Goal: Task Accomplishment & Management: Complete application form

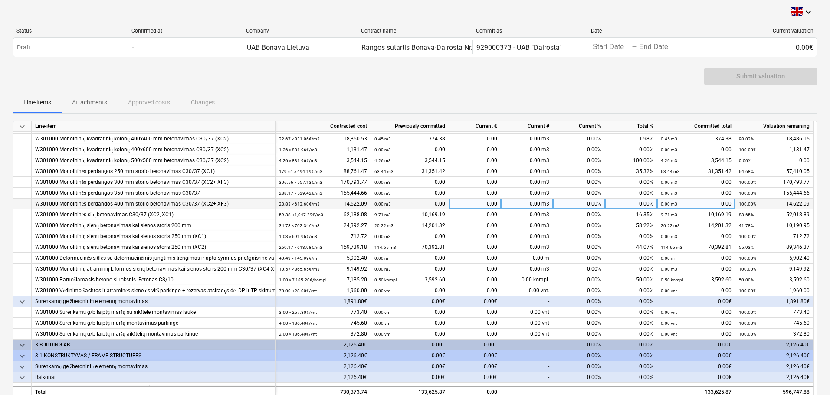
scroll to position [60, 0]
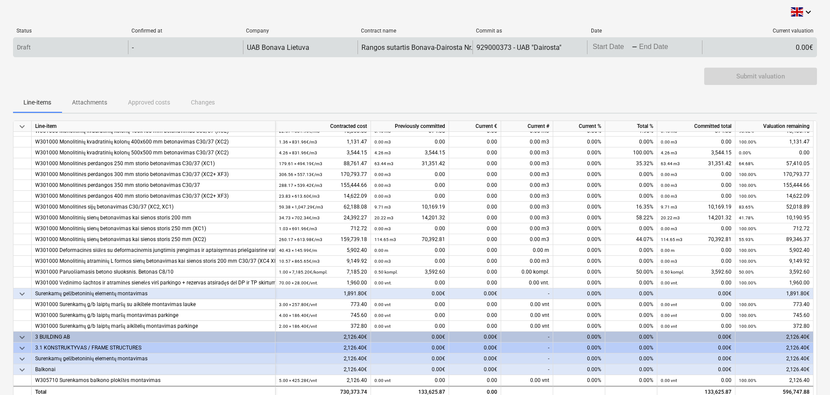
click at [103, 49] on div "Draft" at bounding box center [70, 47] width 115 height 14
click at [161, 49] on div "-" at bounding box center [185, 47] width 115 height 14
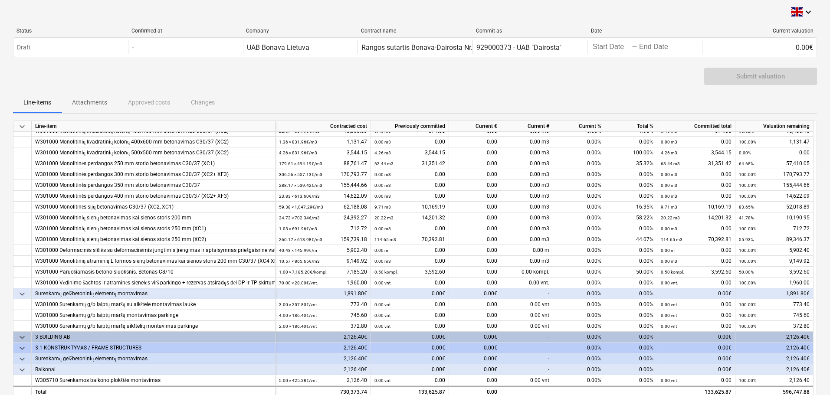
click at [304, 76] on div "Submit valuation" at bounding box center [415, 80] width 804 height 24
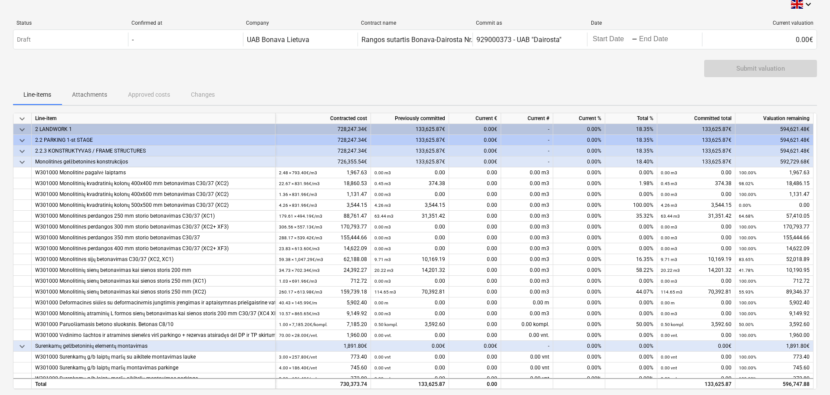
scroll to position [0, 0]
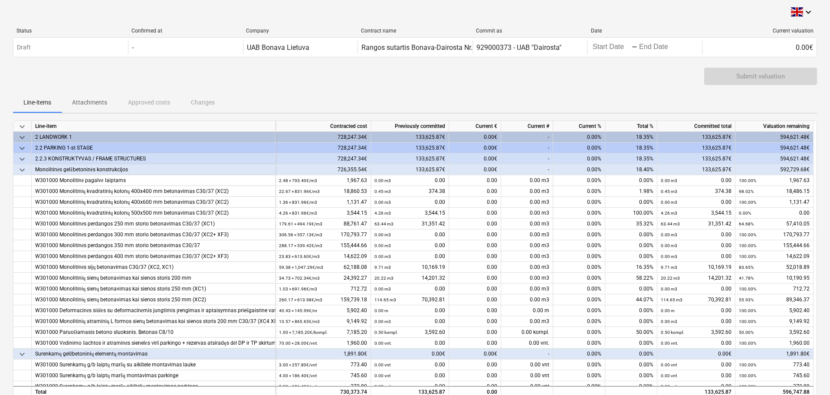
drag, startPoint x: 279, startPoint y: 70, endPoint x: 268, endPoint y: 67, distance: 10.8
click at [278, 69] on div "Submit valuation" at bounding box center [415, 80] width 804 height 24
click at [95, 100] on p "Attachments" at bounding box center [89, 102] width 35 height 9
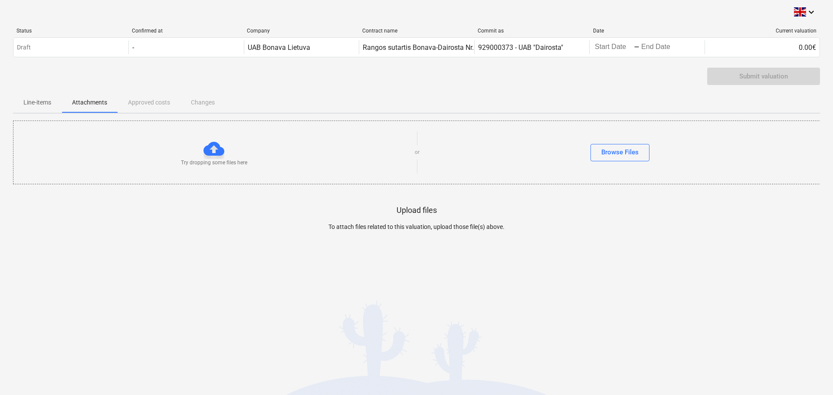
click at [148, 103] on div "Line-items Attachments Approved costs Changes" at bounding box center [416, 102] width 807 height 21
click at [210, 102] on div "Line-items Attachments Approved costs Changes" at bounding box center [416, 102] width 807 height 21
click at [187, 102] on div "Line-items Attachments Approved costs Changes" at bounding box center [416, 102] width 807 height 21
click at [41, 100] on p "Line-items" at bounding box center [37, 102] width 28 height 9
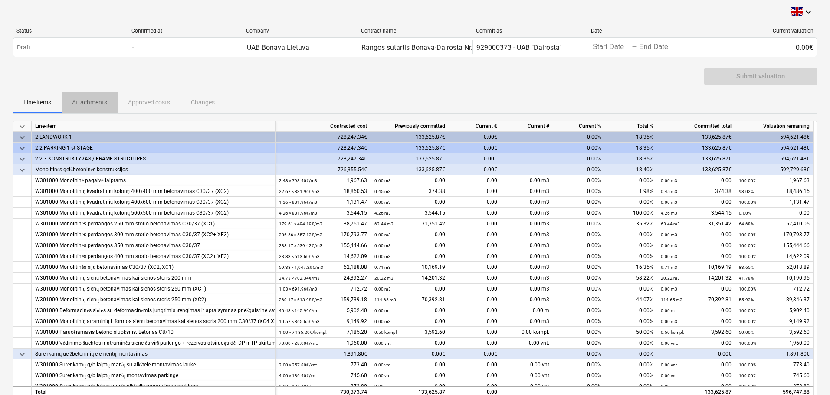
click at [83, 98] on p "Attachments" at bounding box center [89, 102] width 35 height 9
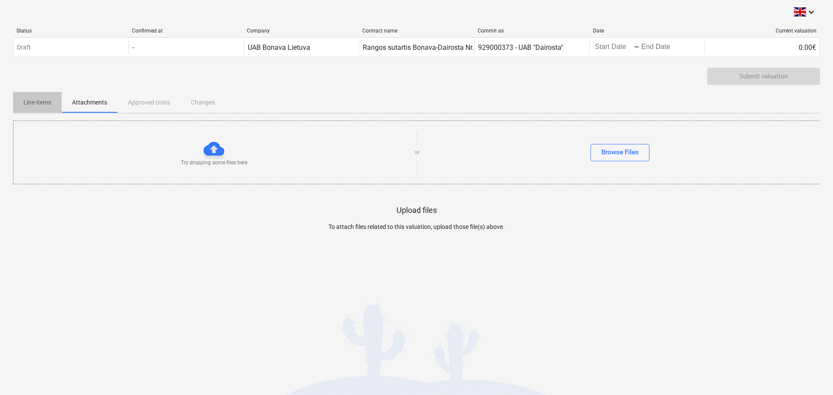
click at [44, 100] on p "Line-items" at bounding box center [37, 102] width 28 height 9
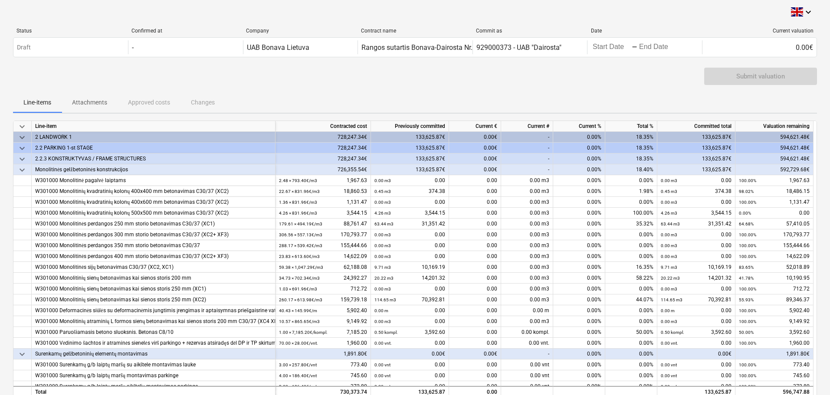
click at [70, 71] on div "Submit valuation" at bounding box center [415, 80] width 804 height 24
click at [158, 78] on div "Submit valuation" at bounding box center [415, 80] width 804 height 24
click at [59, 19] on div "keyboard_arrow_down Status Confirmed at Company Contract name Commit as Date Cu…" at bounding box center [415, 228] width 804 height 442
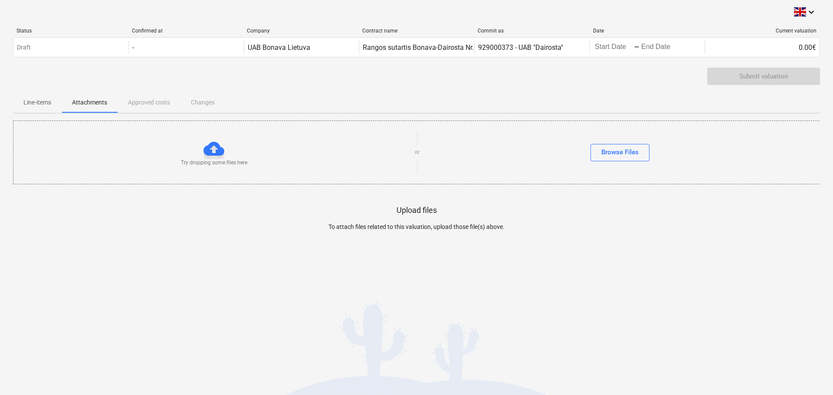
click at [56, 84] on div "Submit valuation" at bounding box center [416, 80] width 807 height 24
drag, startPoint x: 184, startPoint y: 74, endPoint x: 189, endPoint y: 77, distance: 5.9
click at [184, 74] on div "Submit valuation" at bounding box center [416, 80] width 807 height 24
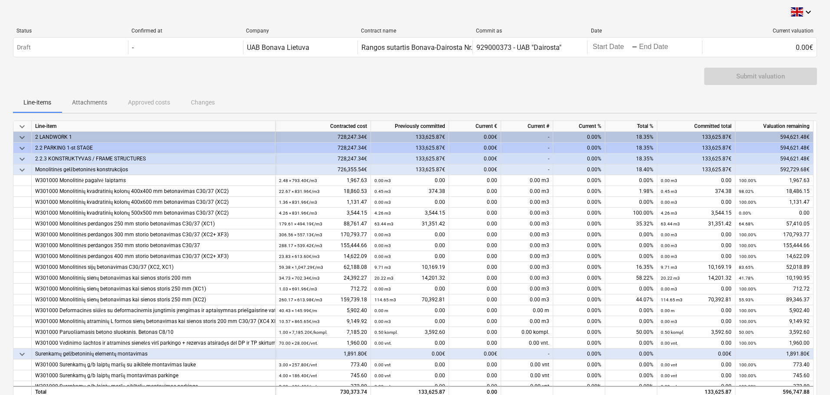
click at [491, 87] on div "Submit valuation" at bounding box center [415, 80] width 804 height 24
click at [149, 74] on div "Submit valuation" at bounding box center [415, 80] width 804 height 24
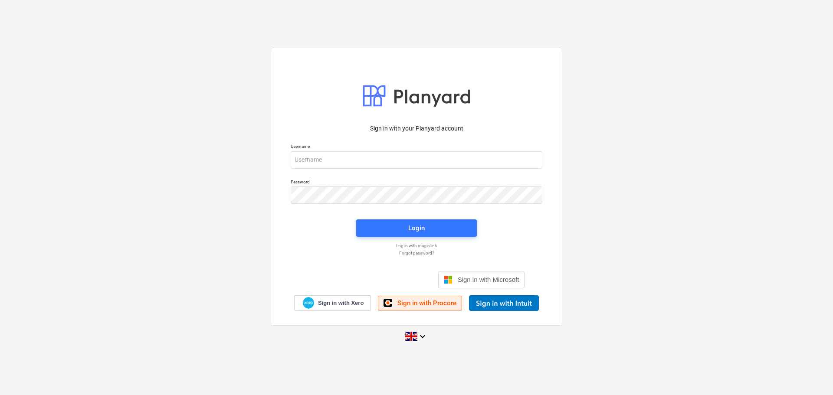
click at [419, 302] on span "Sign in with Procore" at bounding box center [426, 303] width 59 height 8
click at [340, 302] on span "Sign in with Xero" at bounding box center [341, 303] width 46 height 8
click at [410, 228] on div "Login" at bounding box center [416, 228] width 16 height 11
click at [406, 254] on p "Forgot password?" at bounding box center [416, 254] width 260 height 6
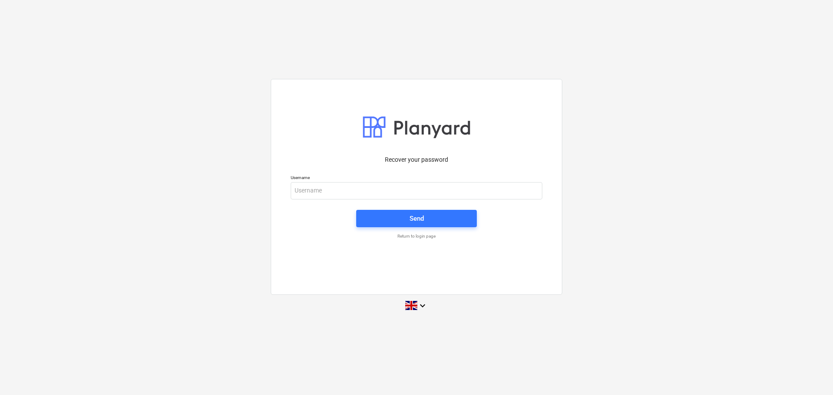
click at [412, 233] on p "Return to login page" at bounding box center [416, 236] width 260 height 6
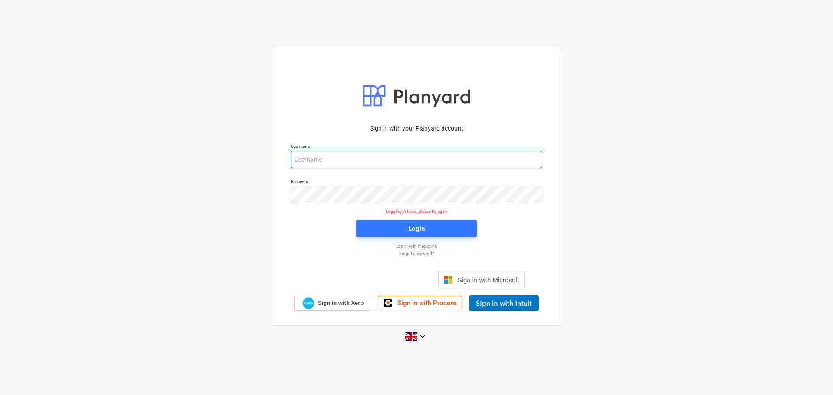
click at [326, 157] on input "email" at bounding box center [417, 159] width 252 height 17
type input "K"
type input "kazys@dairosta.lt"
click at [250, 208] on div "Sign in with your Planyard account Username kazys@dairosta.lt Password Logging …" at bounding box center [416, 198] width 833 height 314
click at [420, 99] on div at bounding box center [416, 96] width 108 height 30
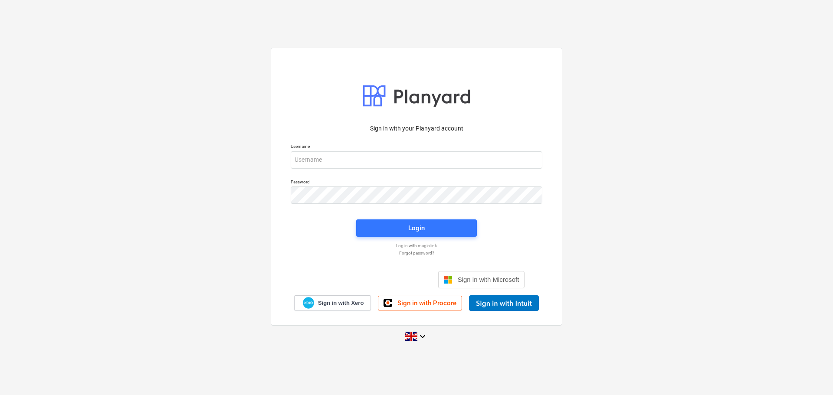
click at [419, 244] on p "Log in with magic link" at bounding box center [416, 246] width 260 height 6
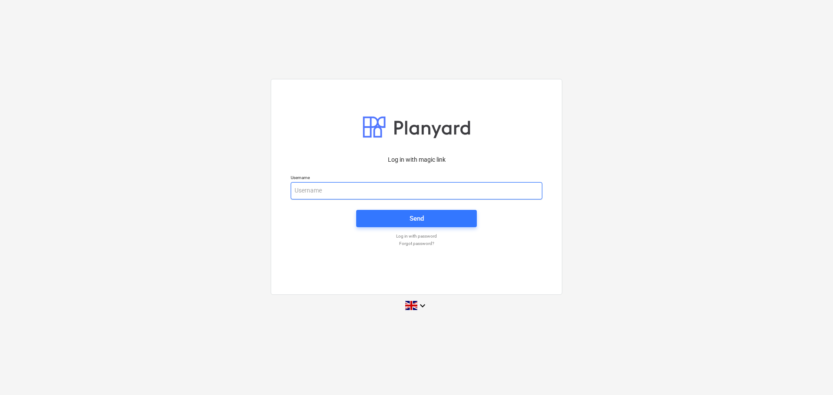
click at [311, 191] on input "email" at bounding box center [417, 190] width 252 height 17
paste input "<egidijus.kuizinas@krs.eu>"
drag, startPoint x: 376, startPoint y: 190, endPoint x: 240, endPoint y: 188, distance: 135.8
click at [240, 188] on div "Log in with magic link Username <egidijus.kuizinas@krs.eu> Send Log in with pas…" at bounding box center [416, 198] width 833 height 252
type input "K"
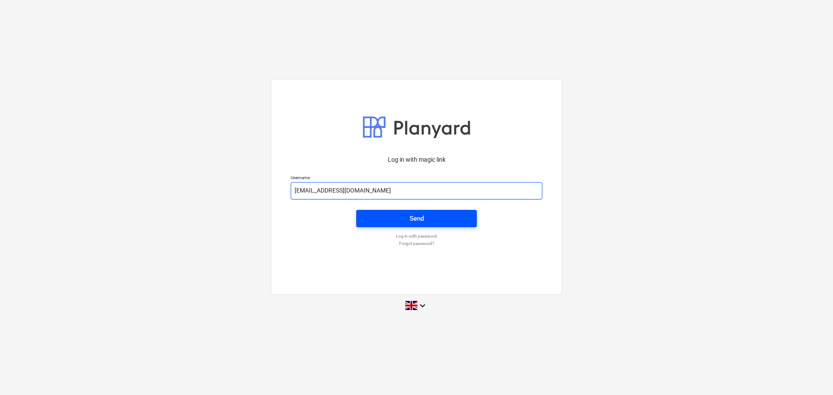
type input "kazys@dairosta.lt"
click at [410, 223] on div "Send" at bounding box center [417, 218] width 14 height 11
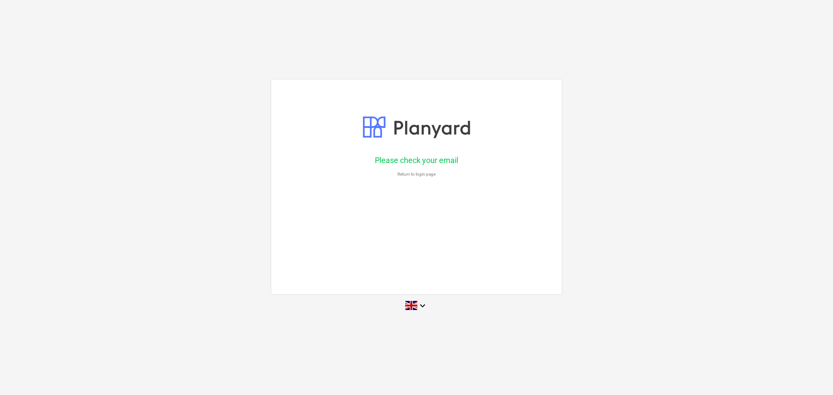
click at [408, 174] on p "Return to login page" at bounding box center [416, 174] width 260 height 6
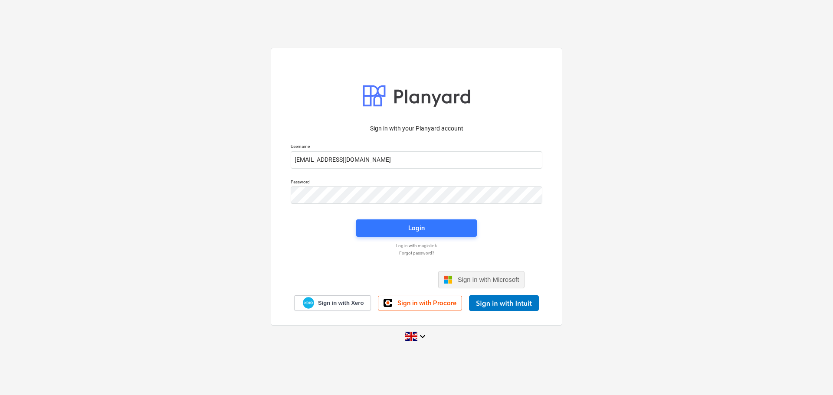
click at [472, 280] on span "Sign in with Microsoft" at bounding box center [489, 279] width 62 height 7
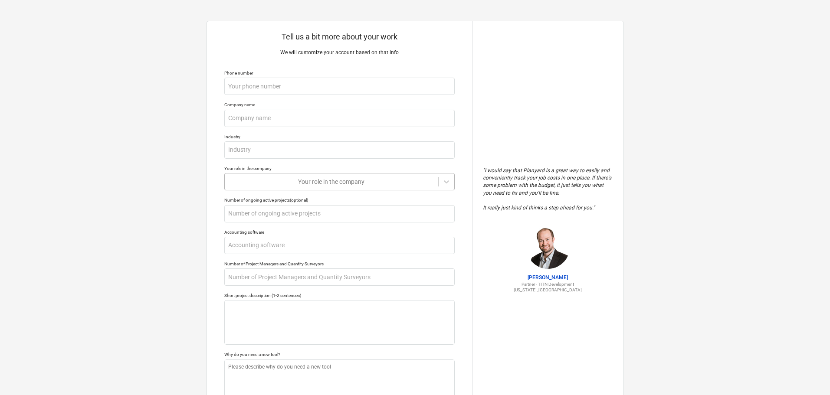
click at [318, 181] on div at bounding box center [331, 181] width 205 height 9
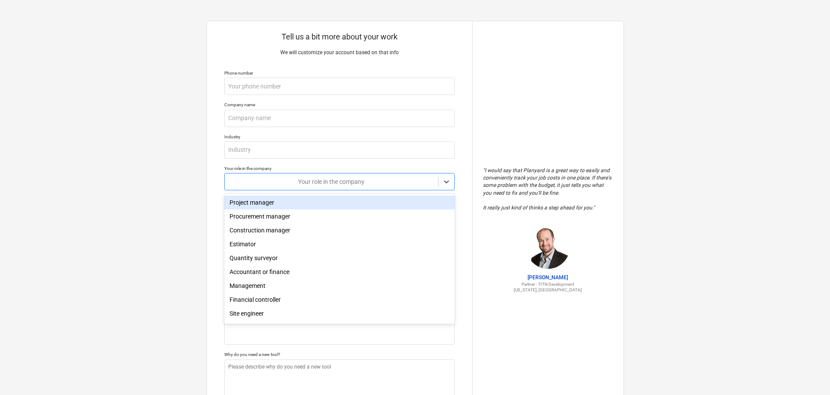
click at [318, 180] on div at bounding box center [331, 181] width 205 height 9
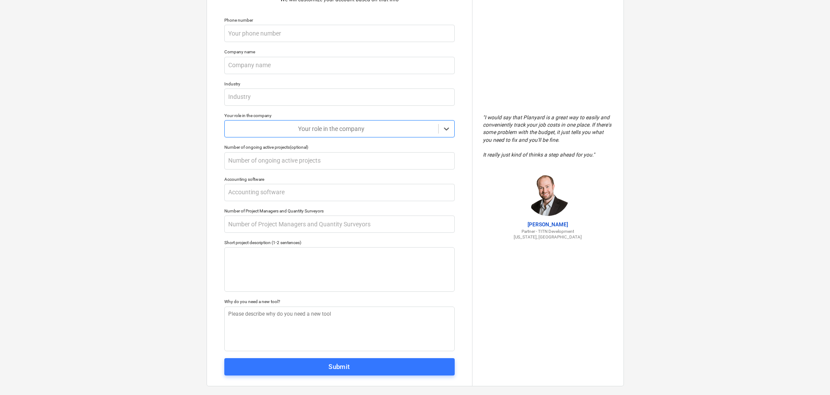
scroll to position [65, 0]
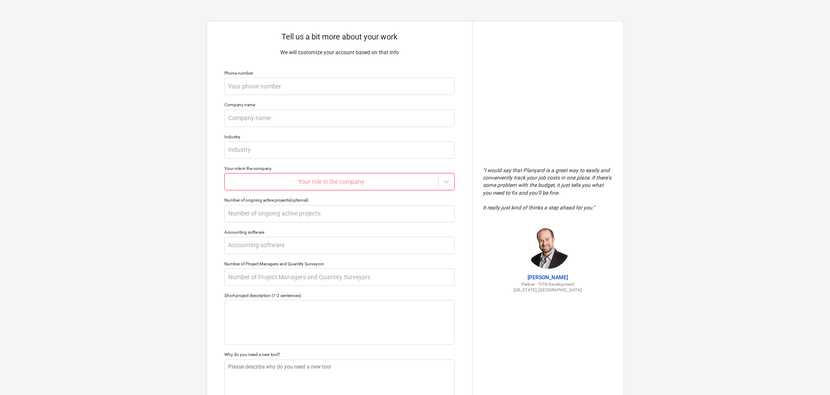
click at [260, 184] on div at bounding box center [331, 181] width 205 height 9
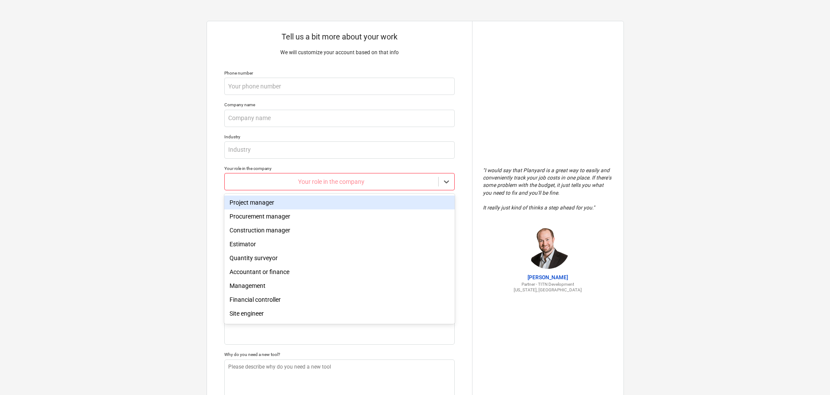
click at [164, 117] on div "Tell us a bit more about your work We will customize your account based on that…" at bounding box center [415, 230] width 830 height 460
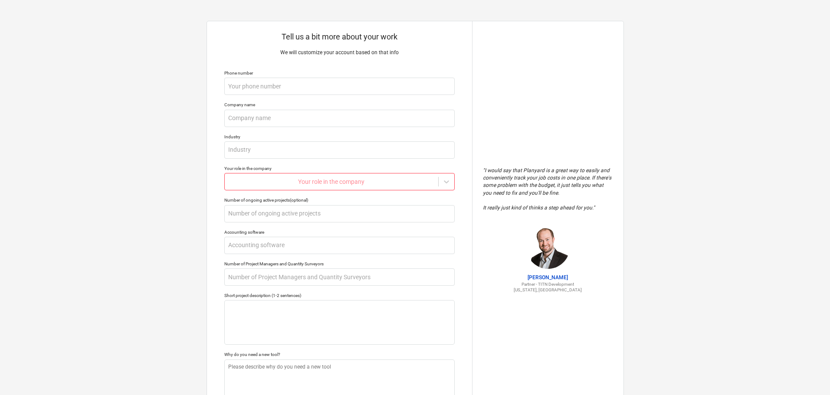
drag, startPoint x: 130, startPoint y: 102, endPoint x: 123, endPoint y: 103, distance: 6.7
type textarea "x"
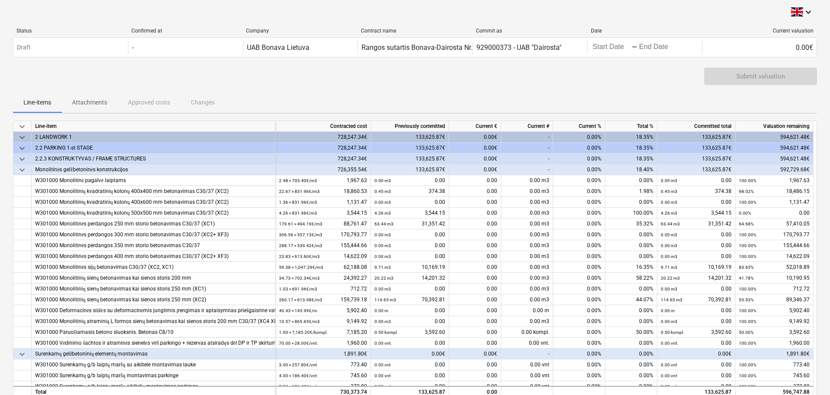
click at [298, 79] on div "Submit valuation" at bounding box center [415, 80] width 804 height 24
